Goal: Task Accomplishment & Management: Manage account settings

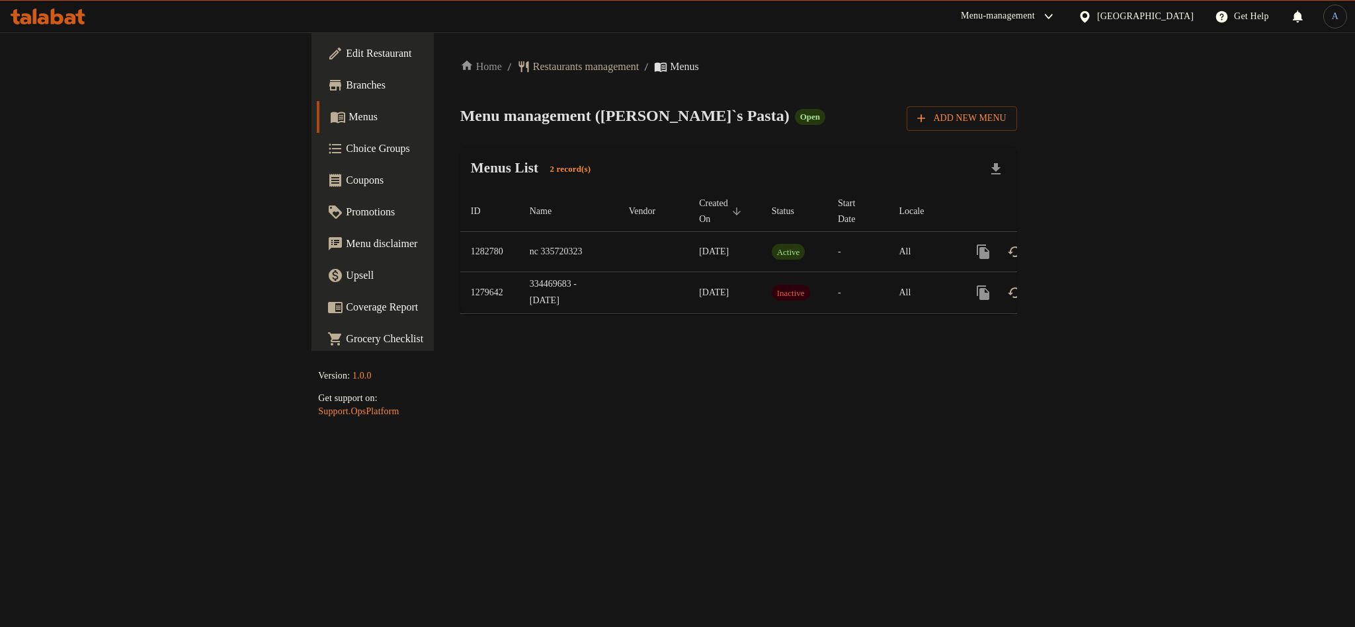
click at [924, 101] on div "Menu management ( Tito`s Pasta ) Open Add New Menu" at bounding box center [738, 116] width 557 height 30
click at [1086, 244] on icon "enhanced table" at bounding box center [1078, 252] width 16 height 16
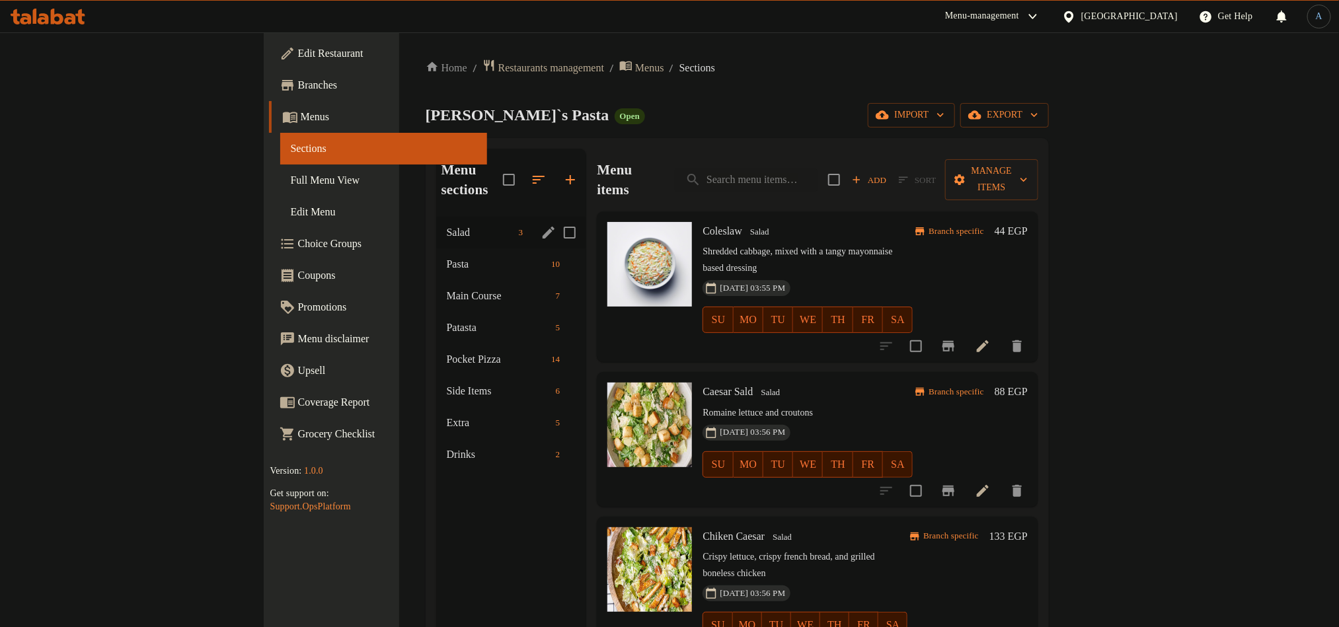
click at [436, 217] on div "Salad 3" at bounding box center [511, 233] width 151 height 32
click at [445, 256] on span "Pasta" at bounding box center [476, 264] width 63 height 16
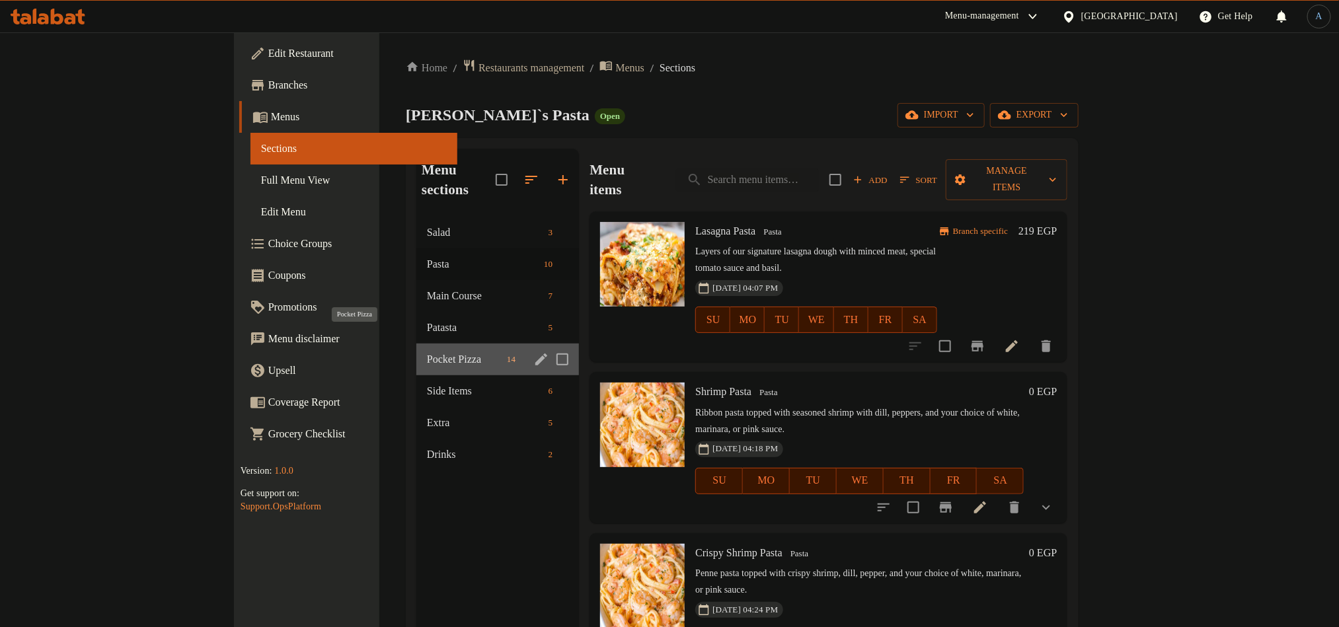
click at [427, 352] on span "Pocket Pizza" at bounding box center [464, 360] width 75 height 16
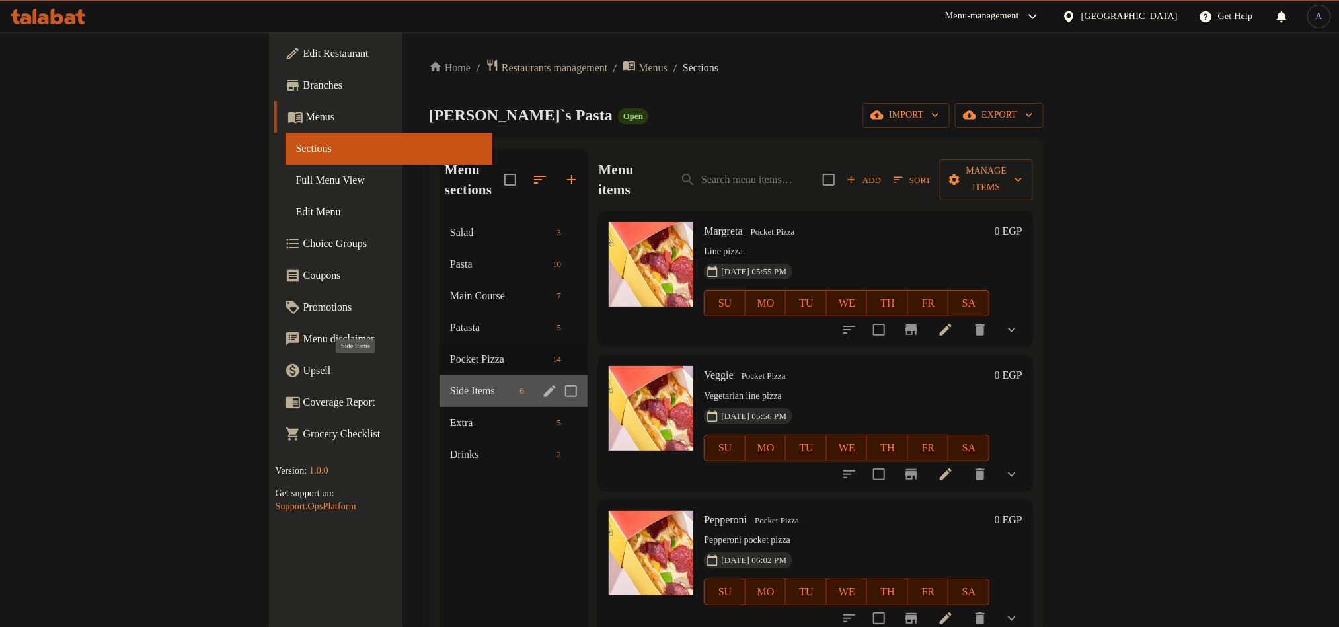
click at [450, 383] on span "Side Items" at bounding box center [482, 391] width 65 height 16
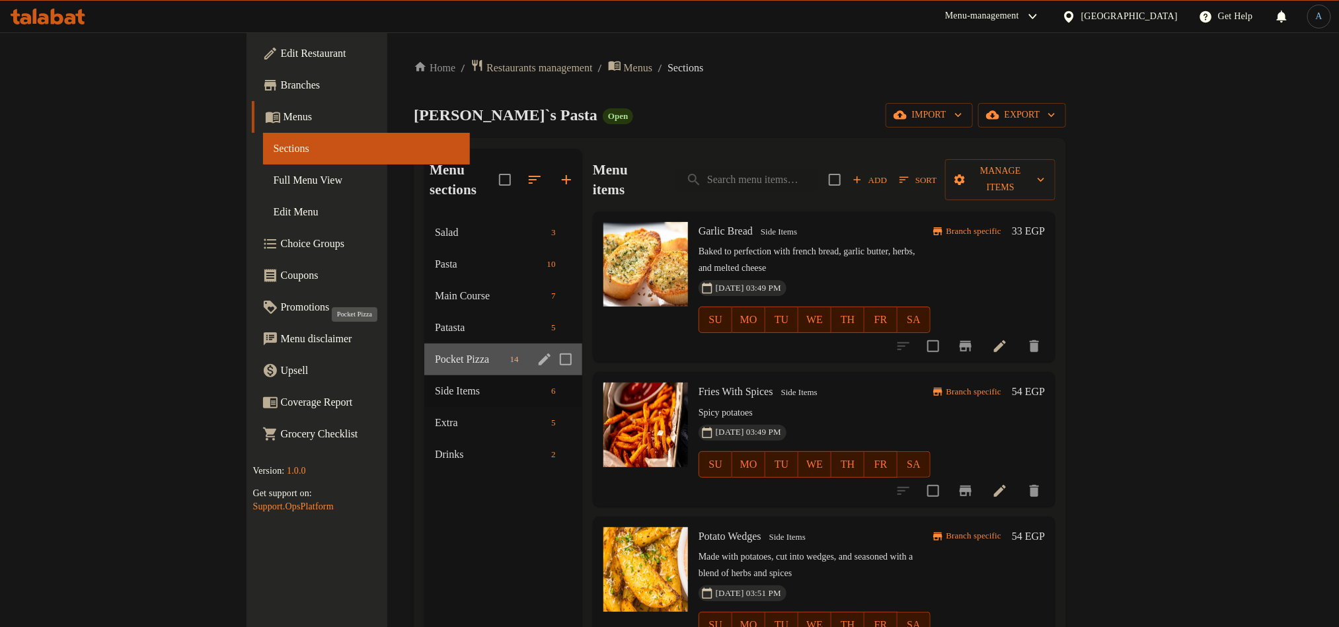
click at [435, 352] on span "Pocket Pizza" at bounding box center [469, 360] width 69 height 16
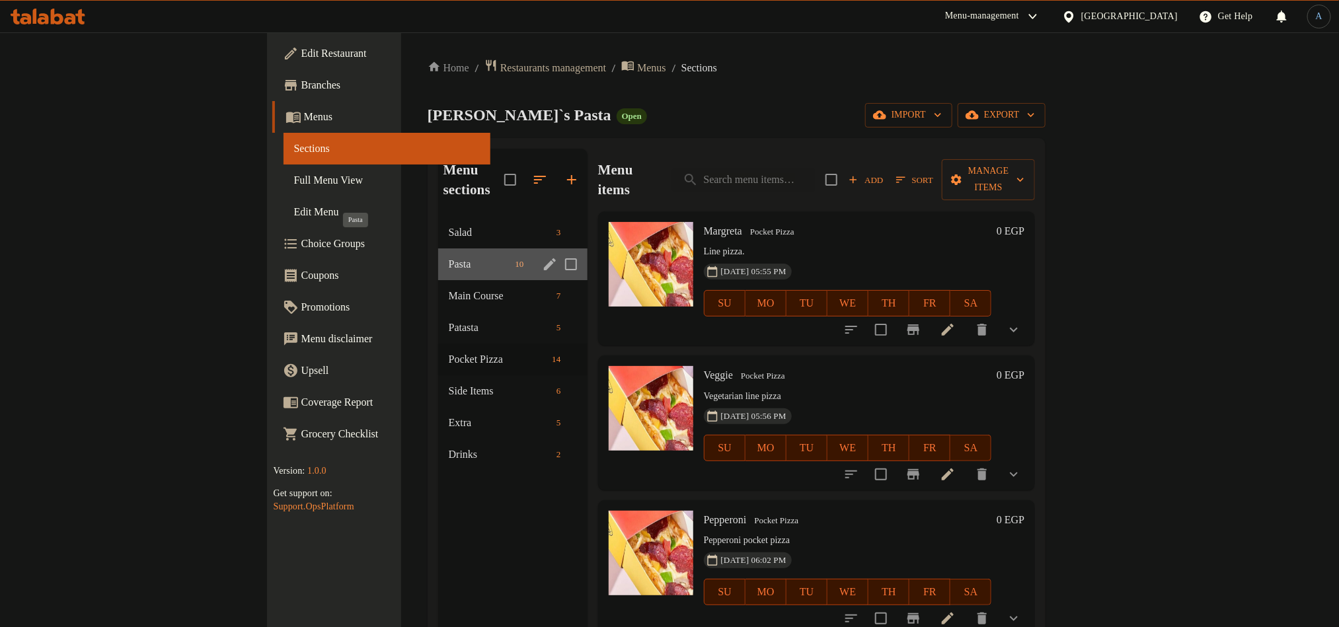
click at [449, 256] on span "Pasta" at bounding box center [479, 264] width 61 height 16
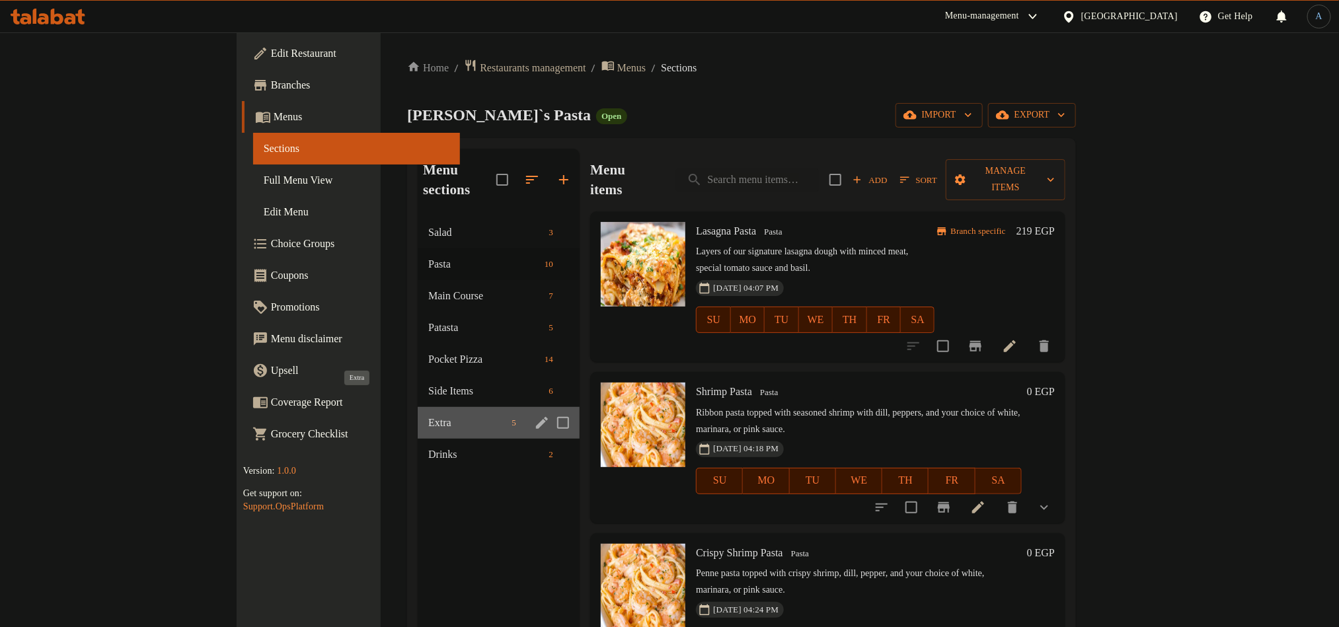
click at [428, 415] on span "Extra" at bounding box center [467, 423] width 78 height 16
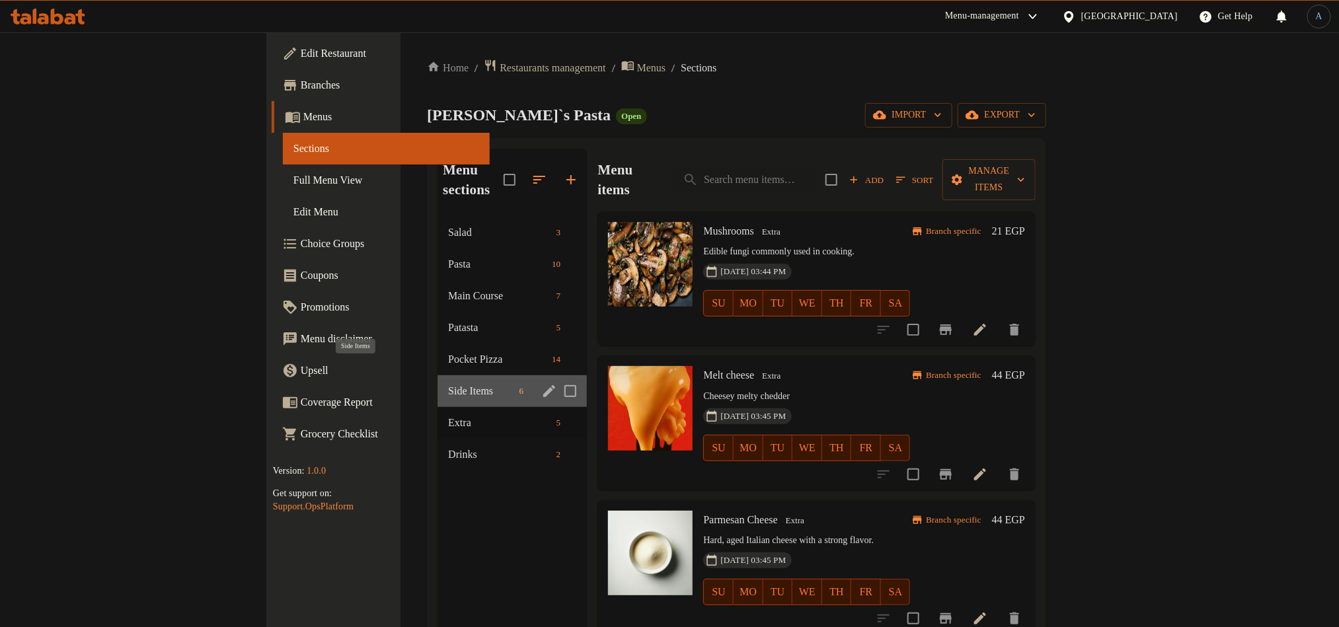
click at [448, 383] on span "Side Items" at bounding box center [481, 391] width 66 height 16
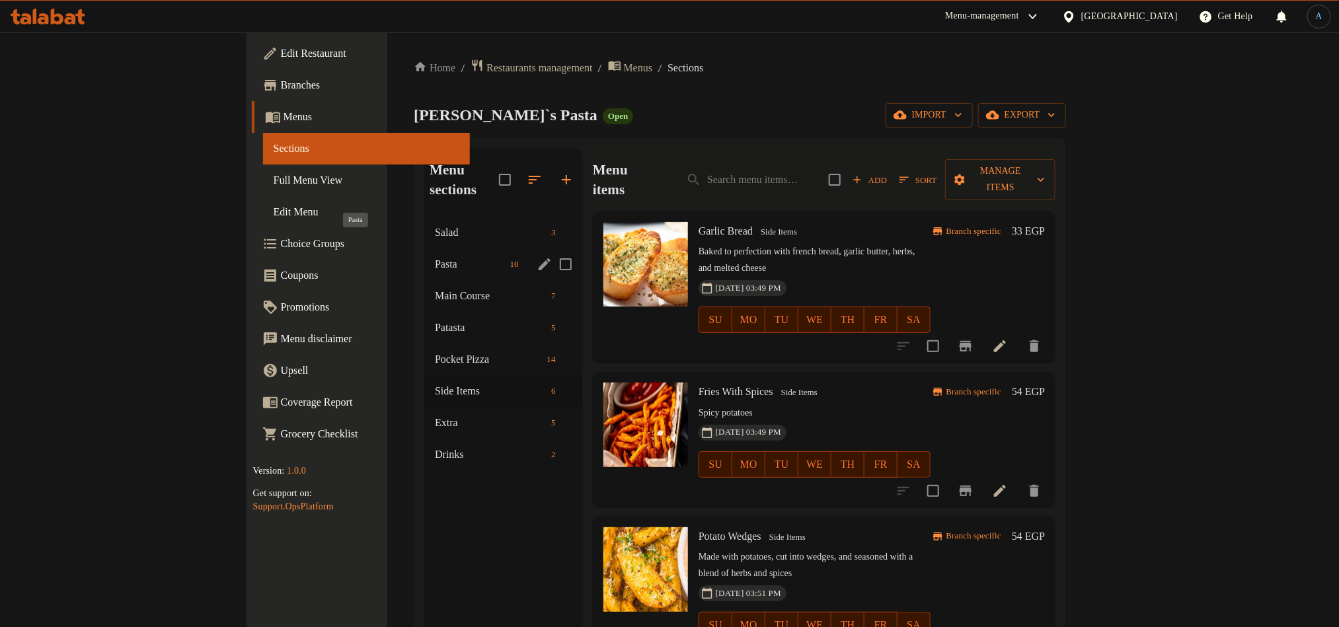
click at [435, 256] on span "Pasta" at bounding box center [469, 264] width 69 height 16
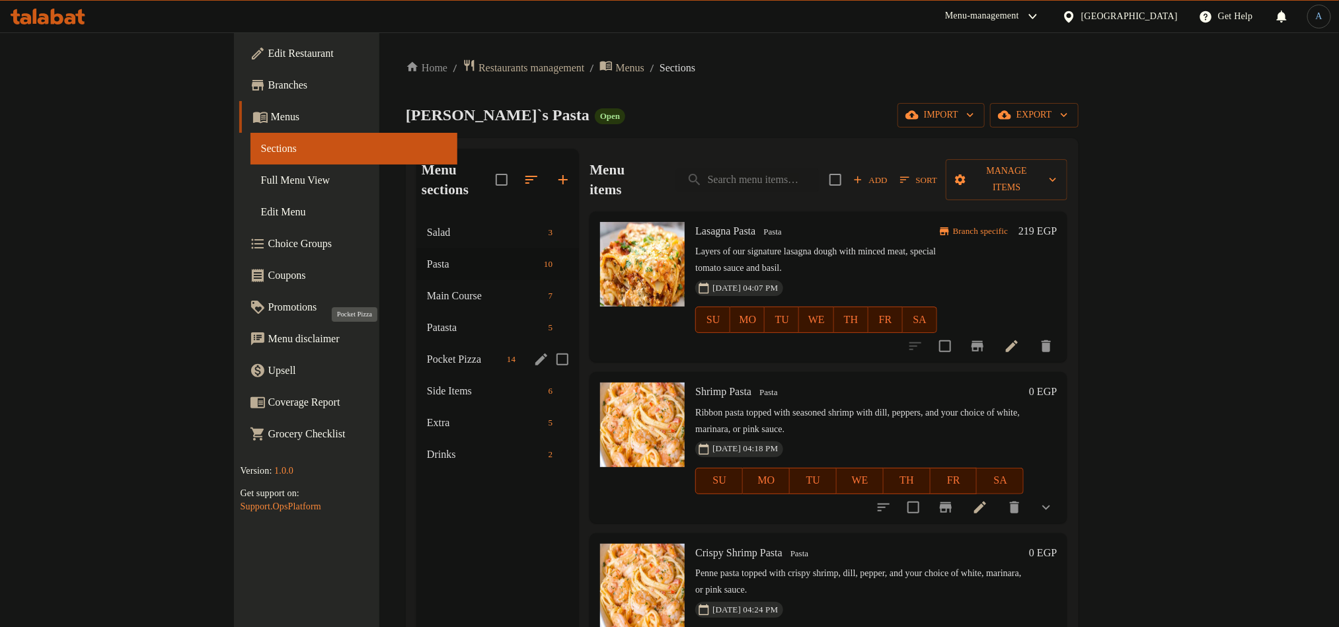
click at [427, 352] on span "Pocket Pizza" at bounding box center [464, 360] width 75 height 16
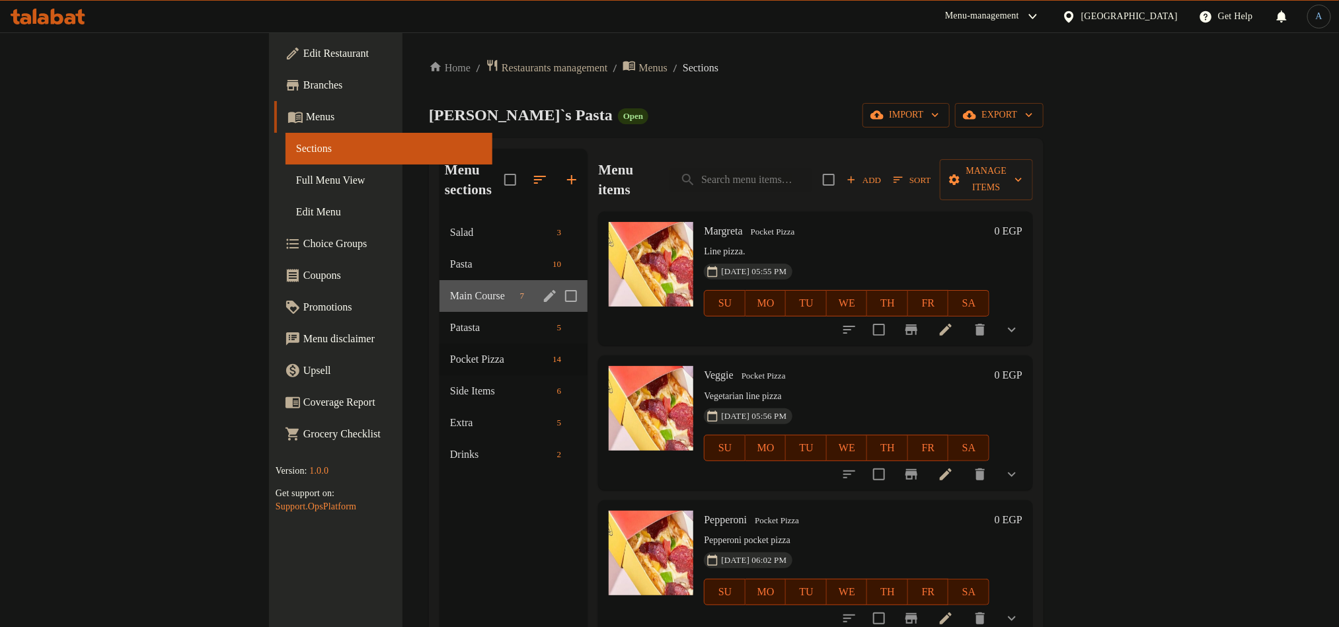
click at [440, 286] on div "Main Course 7" at bounding box center [514, 296] width 149 height 32
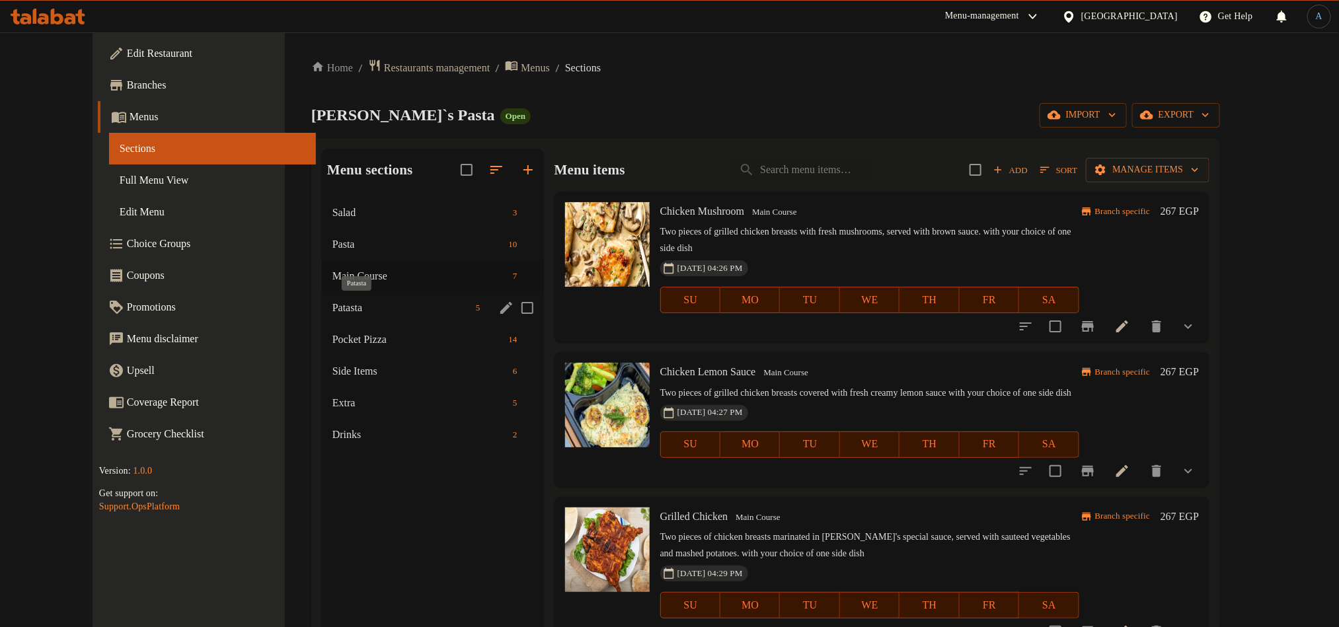
click at [333, 302] on span "Patasta" at bounding box center [402, 308] width 138 height 16
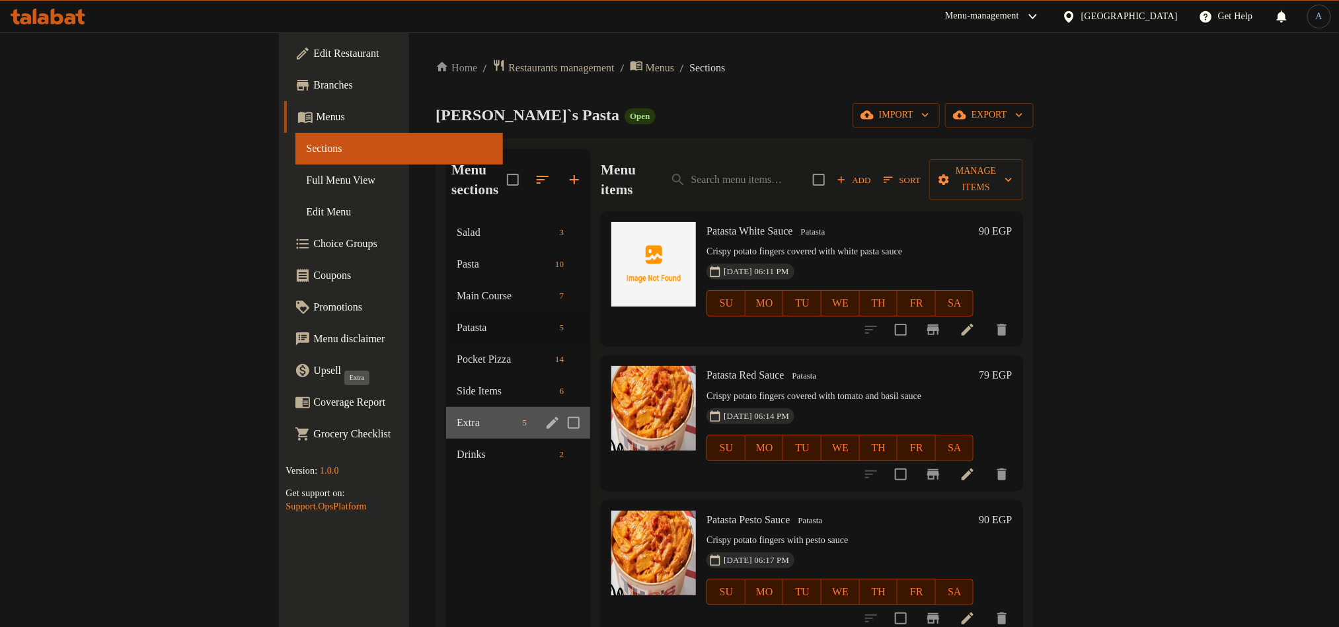
click at [457, 415] on span "Extra" at bounding box center [487, 423] width 60 height 16
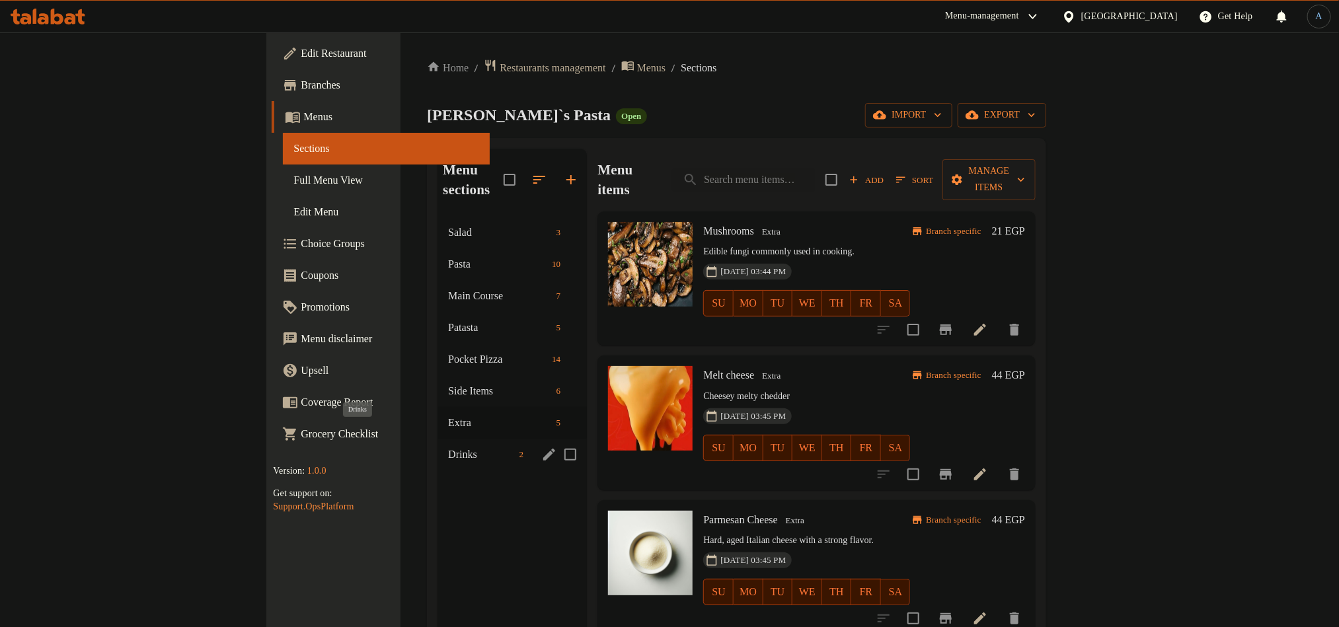
click at [448, 447] on span "Drinks" at bounding box center [481, 455] width 66 height 16
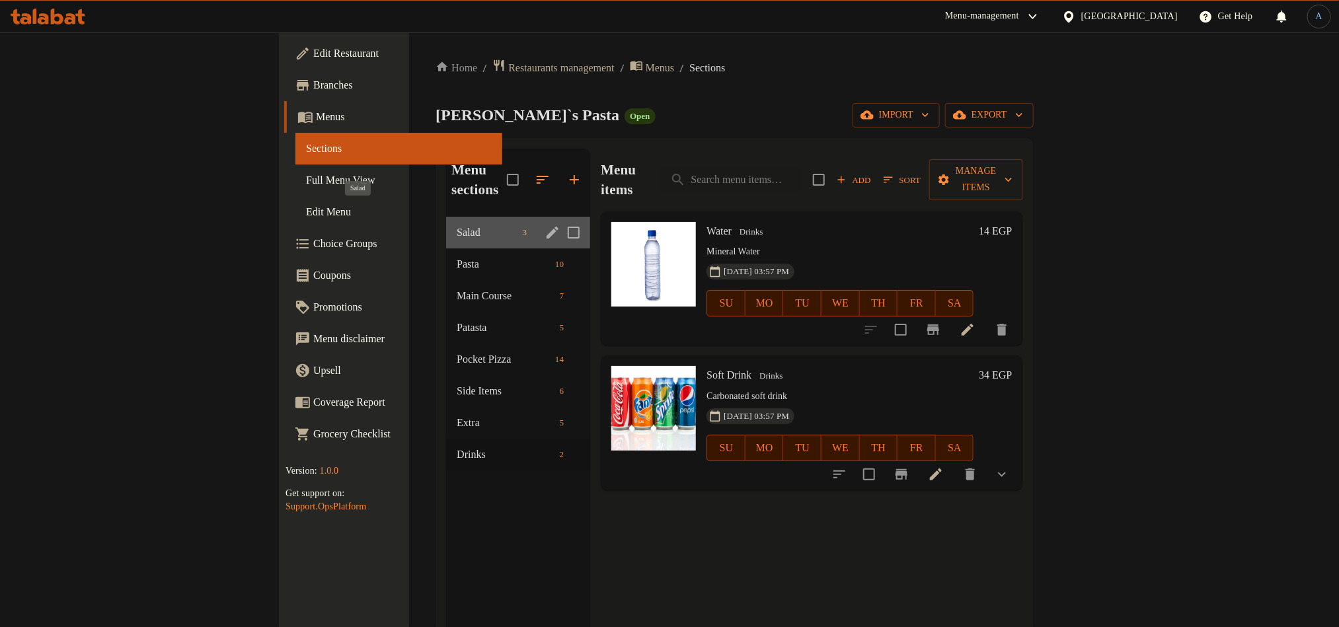
click at [457, 225] on span "Salad" at bounding box center [487, 233] width 60 height 16
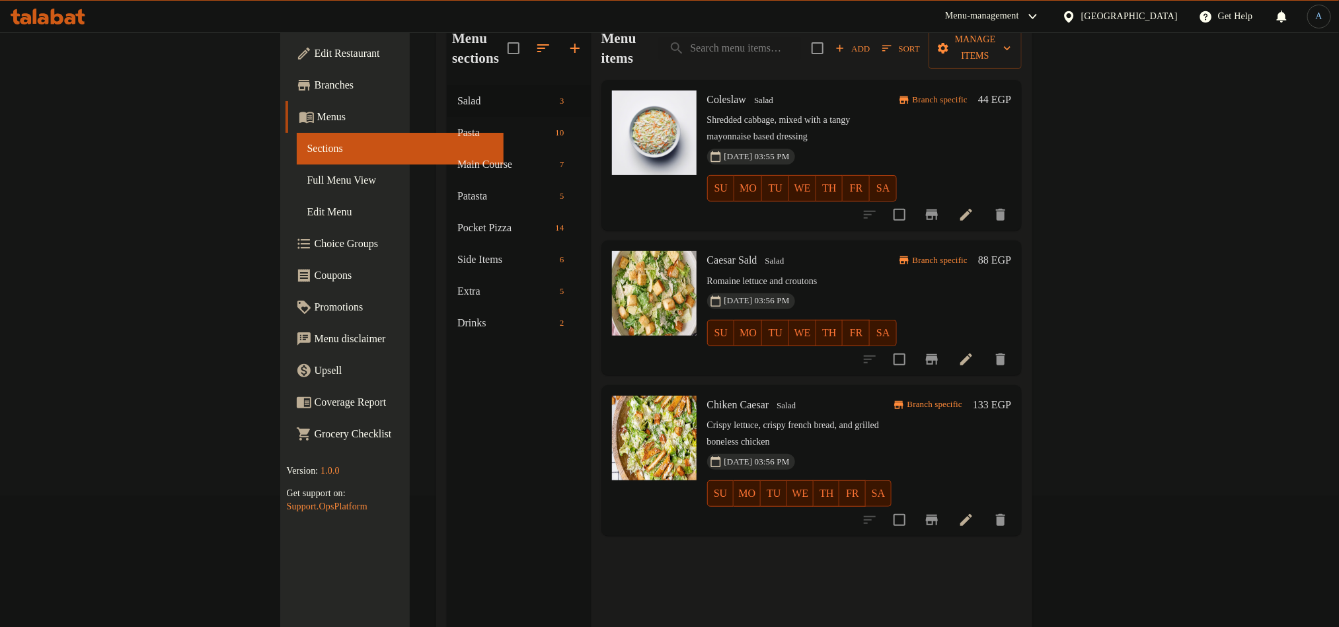
scroll to position [86, 0]
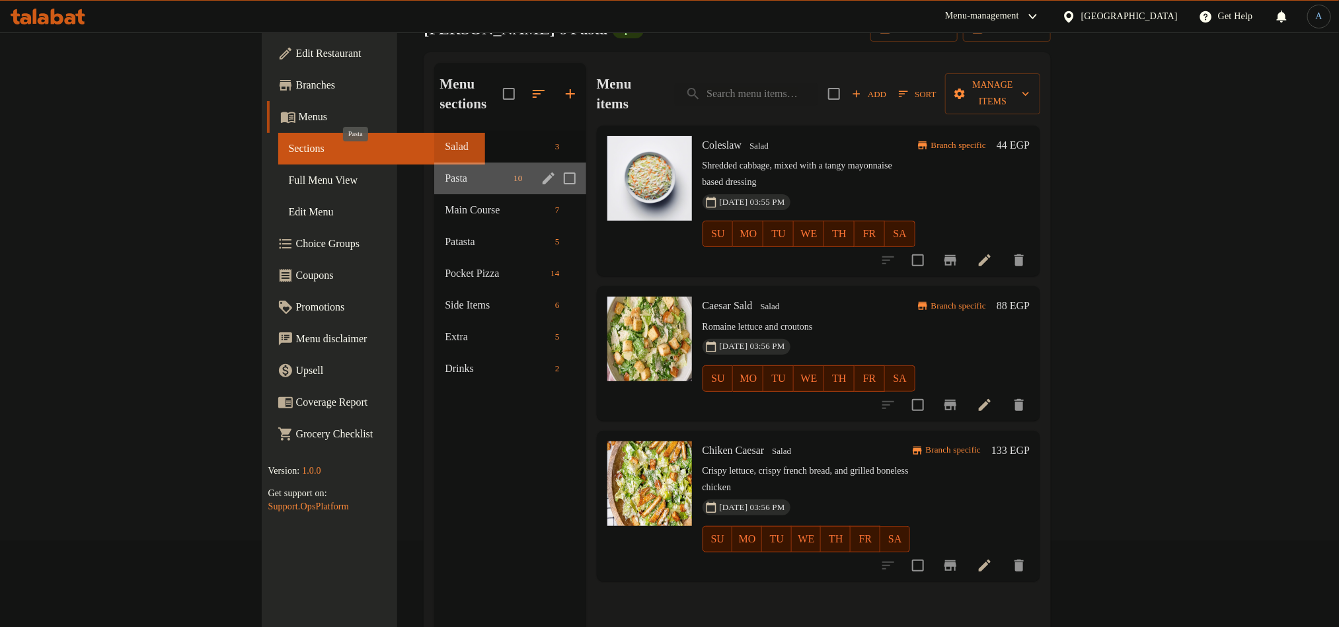
click at [445, 171] on span "Pasta" at bounding box center [476, 179] width 63 height 16
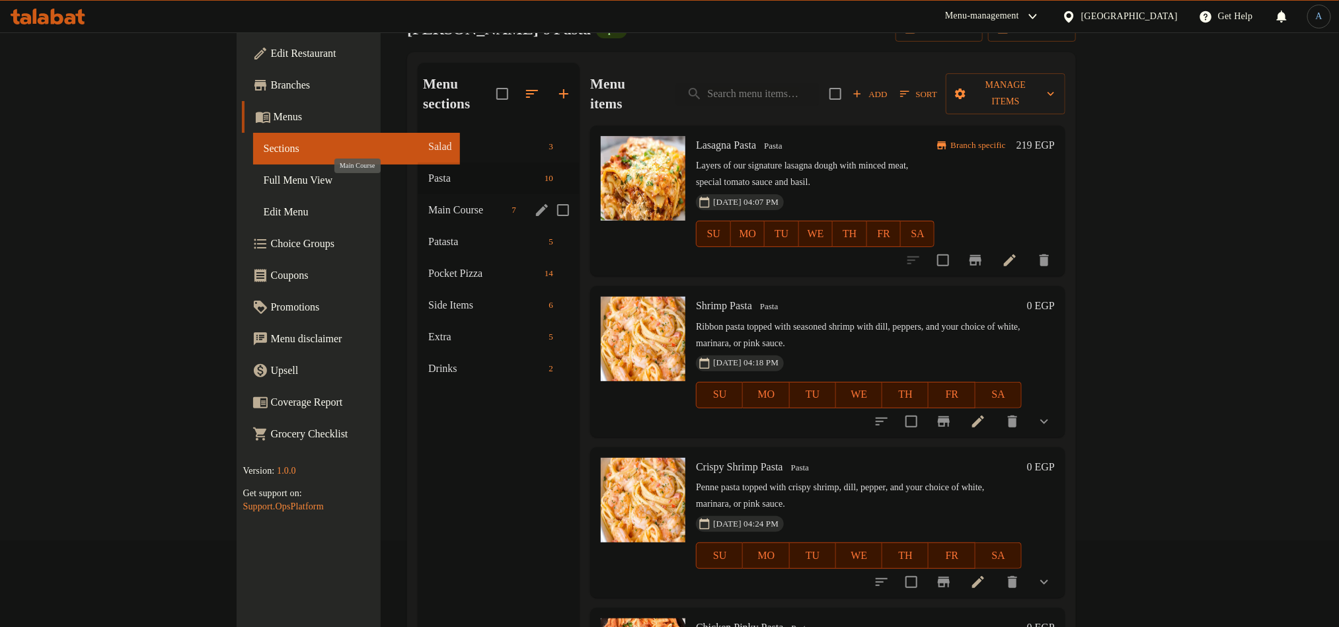
click at [428, 202] on span "Main Course" at bounding box center [467, 210] width 78 height 16
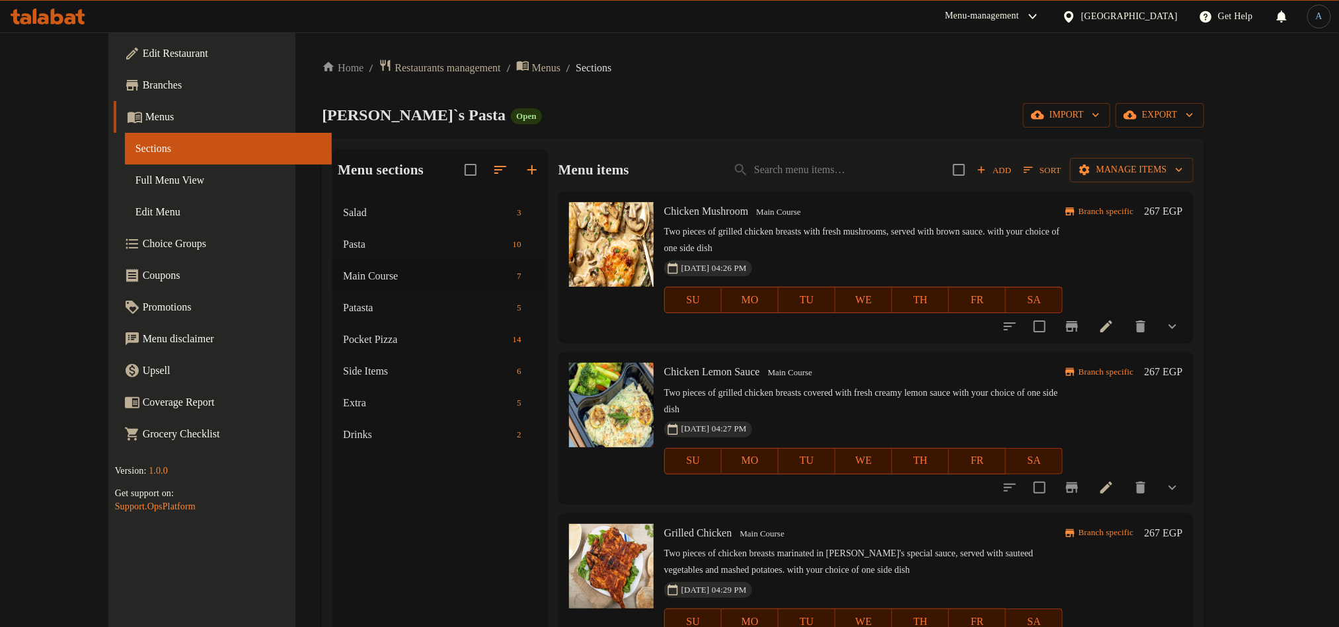
click at [707, 90] on div "Home / Restaurants management / Menus / Sections Tito`s Pasta Open import expor…" at bounding box center [763, 423] width 882 height 728
click at [114, 61] on link "Edit Restaurant" at bounding box center [223, 54] width 218 height 32
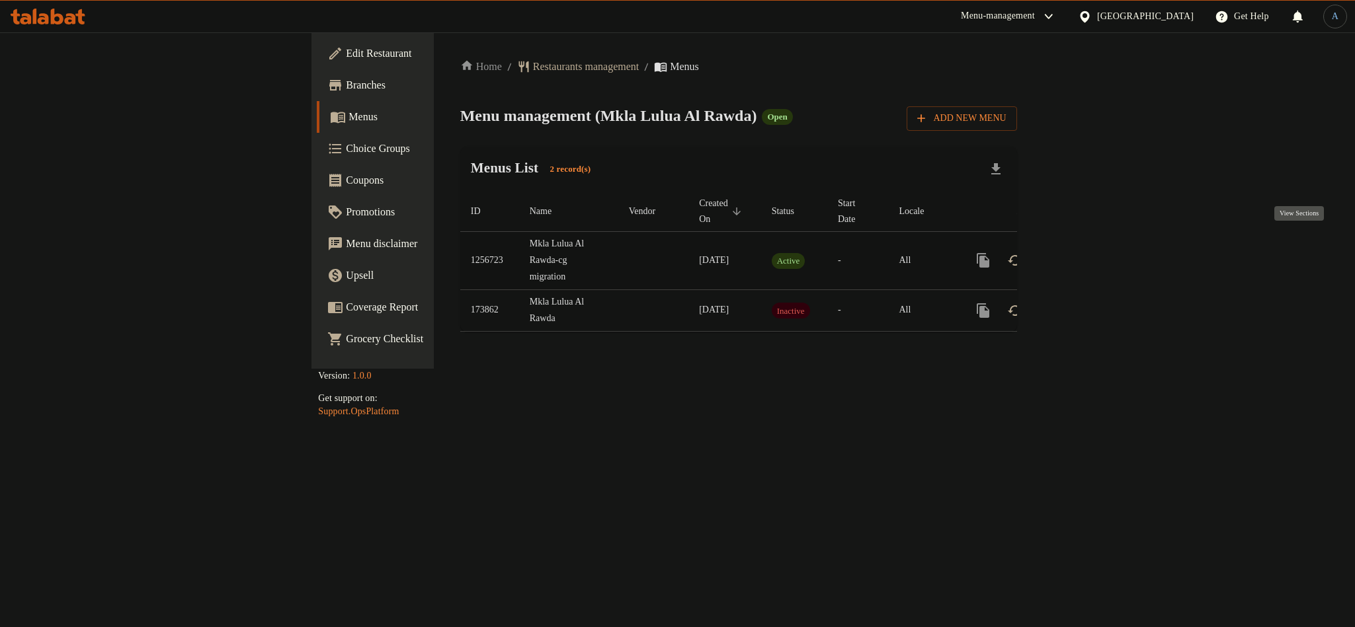
click at [1086, 253] on icon "enhanced table" at bounding box center [1078, 261] width 16 height 16
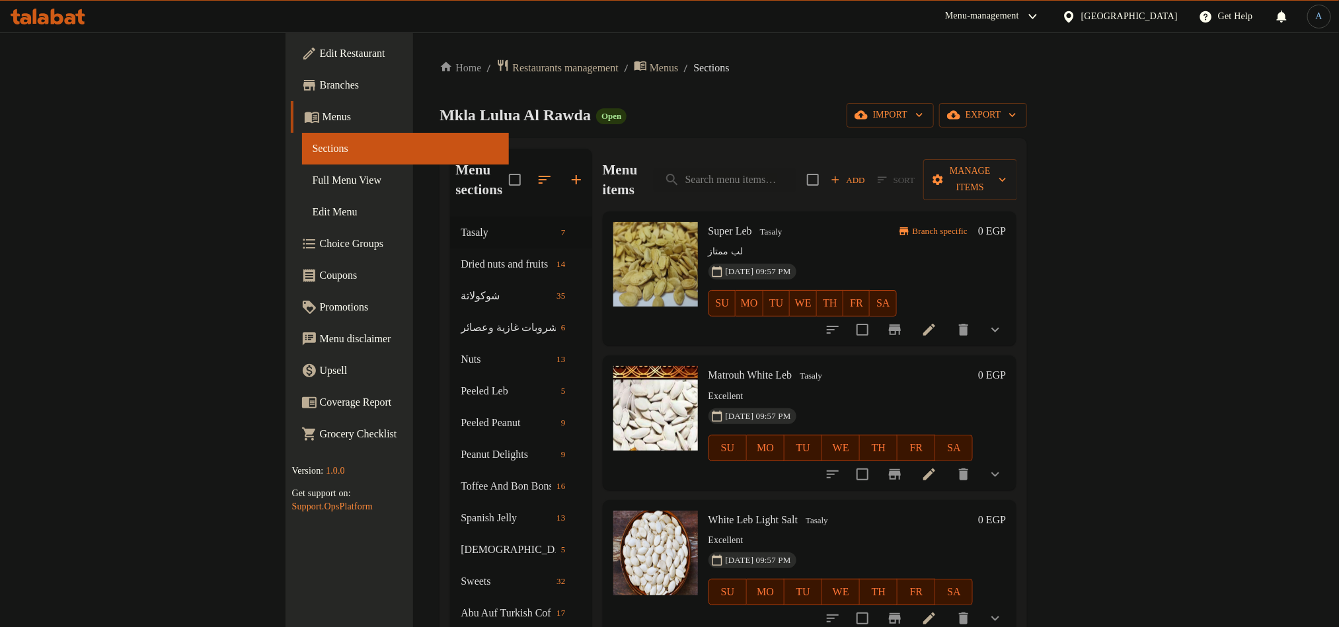
click at [313, 183] on span "Full Menu View" at bounding box center [406, 181] width 186 height 16
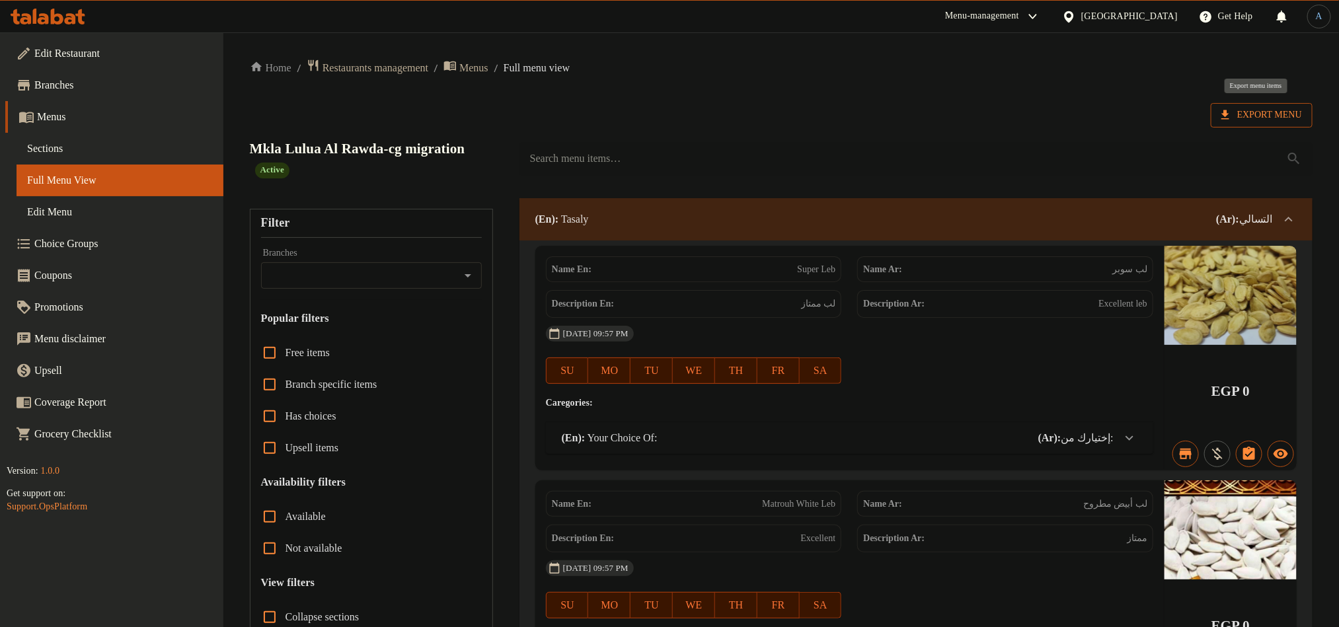
click at [1276, 117] on span "Export Menu" at bounding box center [1262, 115] width 81 height 17
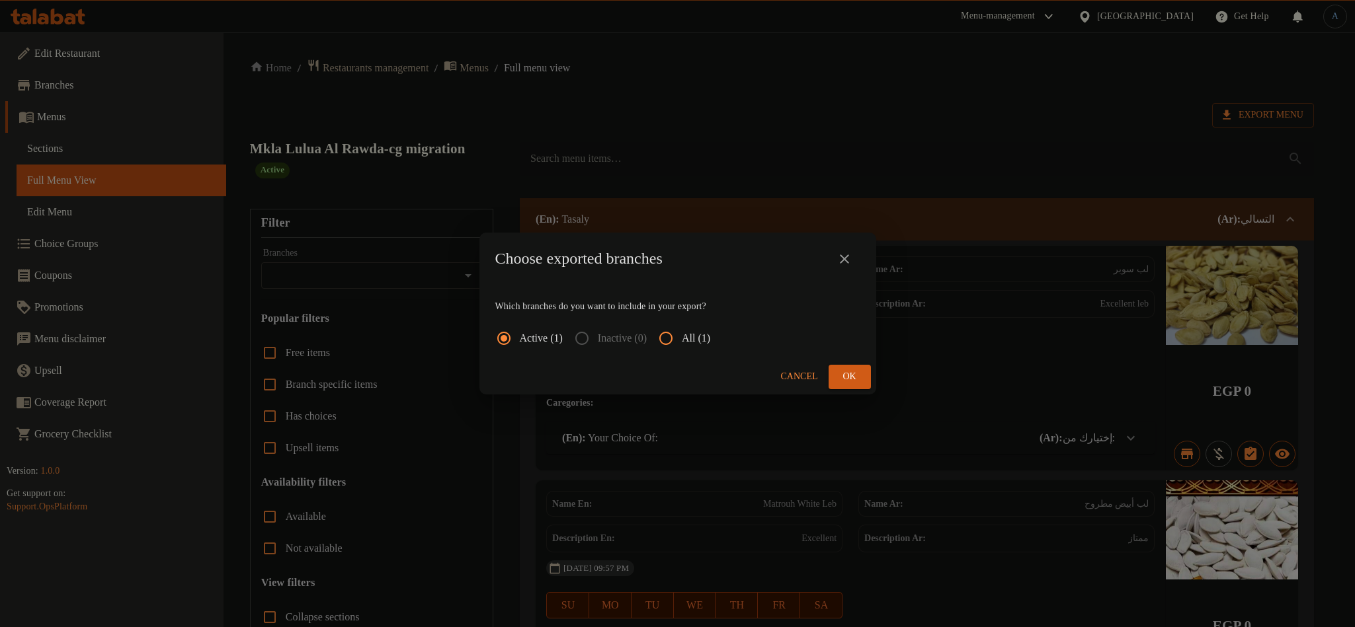
click at [682, 343] on input "All (1)" at bounding box center [666, 339] width 32 height 32
radio input "true"
click at [835, 377] on button "Ok" at bounding box center [849, 377] width 42 height 24
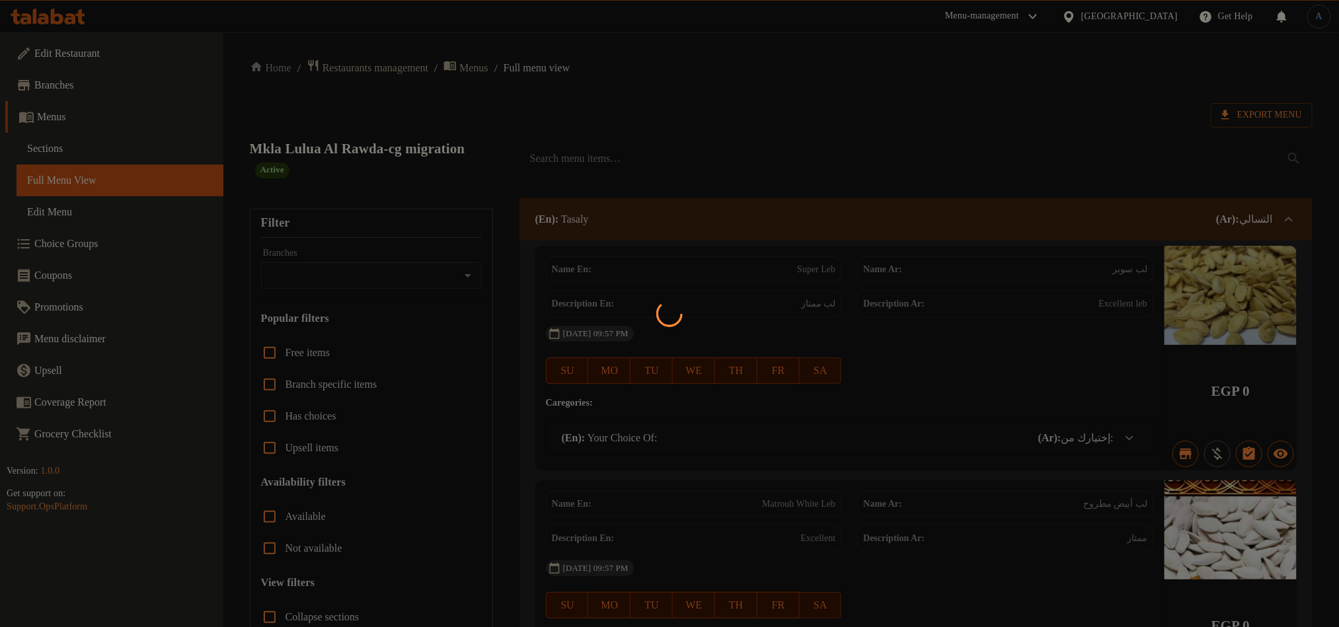
click at [846, 104] on div at bounding box center [669, 313] width 1339 height 627
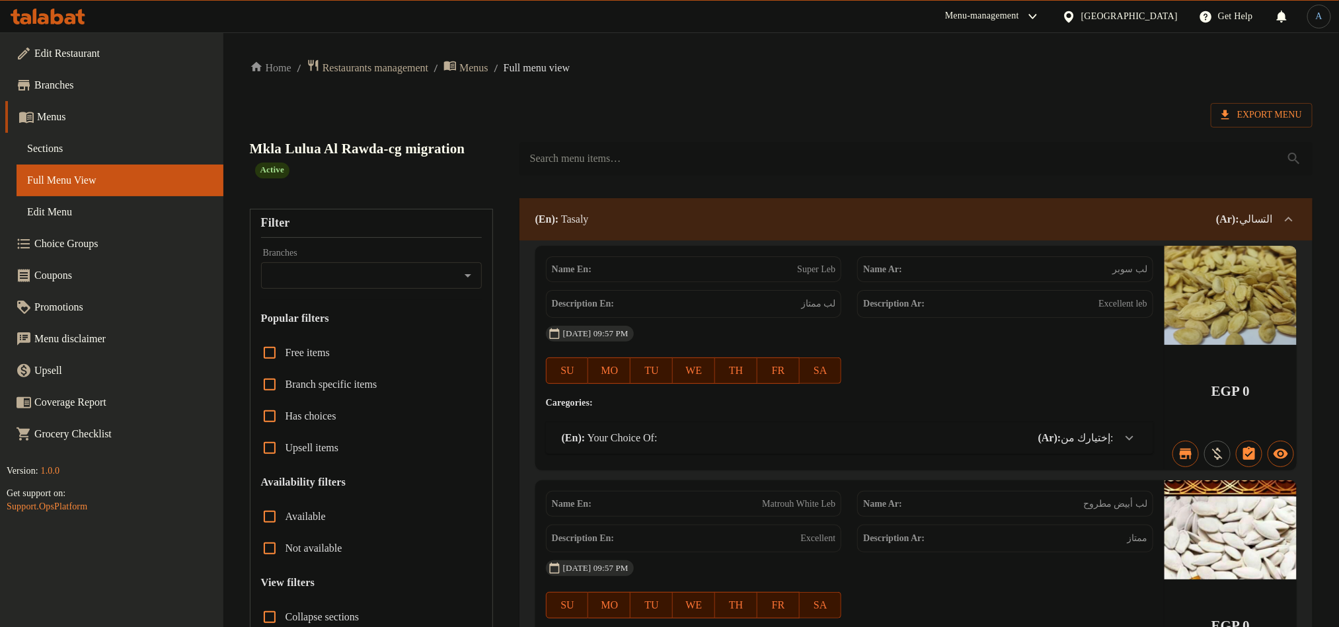
click at [658, 149] on input "search" at bounding box center [916, 159] width 793 height 34
click at [679, 110] on div "Export Menu" at bounding box center [781, 115] width 1063 height 24
click at [66, 151] on span "Sections" at bounding box center [120, 149] width 186 height 16
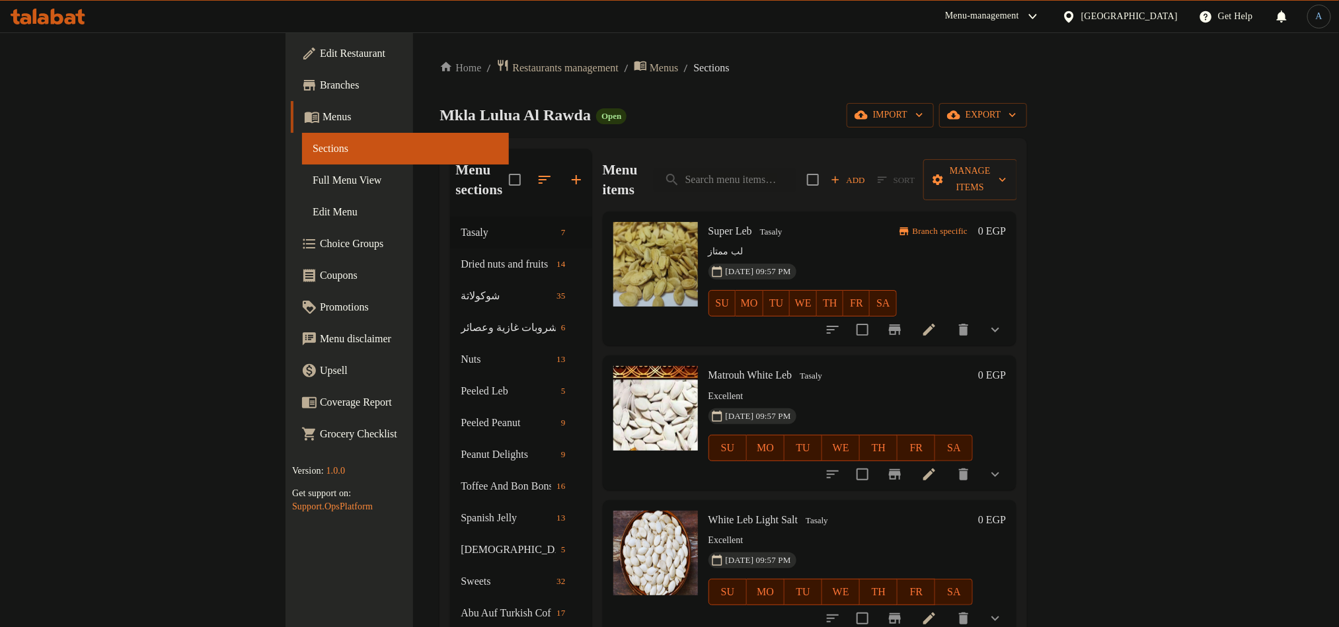
click at [696, 120] on div "Mkla Lulua Al Rawda Open import export" at bounding box center [734, 115] width 588 height 24
click at [709, 106] on div "Mkla Lulua Al Rawda Open import export" at bounding box center [734, 115] width 588 height 24
click at [585, 81] on div "Home / Restaurants management / Menus / Sections Mkla Lulua Al Rawda Open impor…" at bounding box center [734, 423] width 588 height 728
click at [678, 103] on div "Mkla Lulua Al Rawda Open import export" at bounding box center [734, 115] width 588 height 24
click at [698, 42] on div "Home / Restaurants management / Menus / Sections Mkla Lulua Al Rawda Open impor…" at bounding box center [733, 422] width 641 height 781
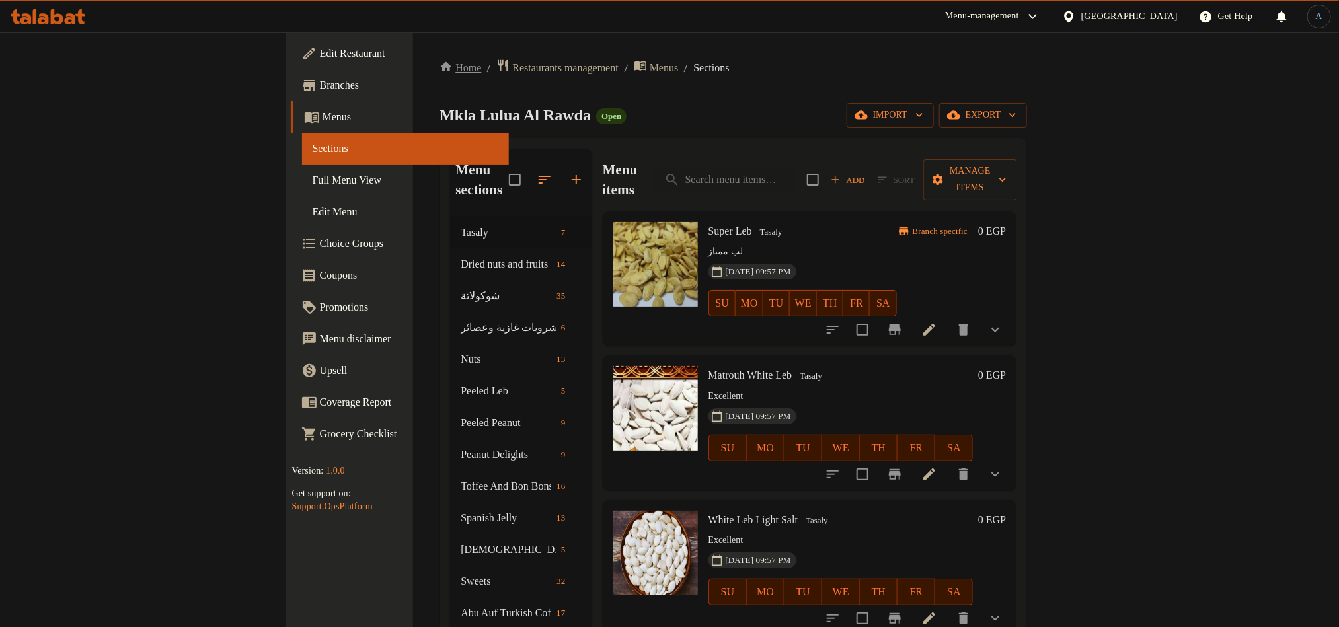
click at [440, 63] on link "Home" at bounding box center [461, 68] width 42 height 16
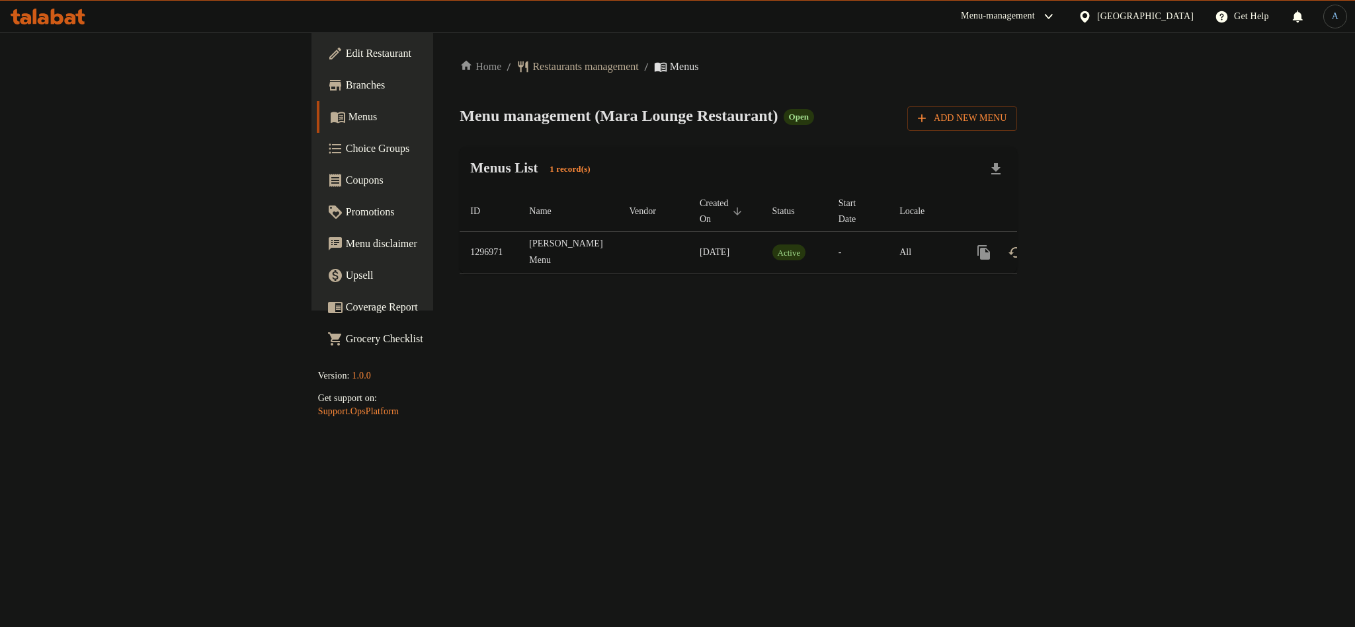
click at [594, 147] on div "Home / Restaurants management / Menus Menu management ( Mara Lounge Restaurant …" at bounding box center [737, 171] width 557 height 225
click at [654, 141] on div "Home / Restaurants management / Menus Menu management ( Mara Lounge Restaurant …" at bounding box center [737, 171] width 557 height 225
click at [678, 189] on div "Menus List 1 record(s)" at bounding box center [737, 169] width 557 height 45
click at [346, 88] on span "Branches" at bounding box center [436, 85] width 181 height 16
